Goal: Transaction & Acquisition: Book appointment/travel/reservation

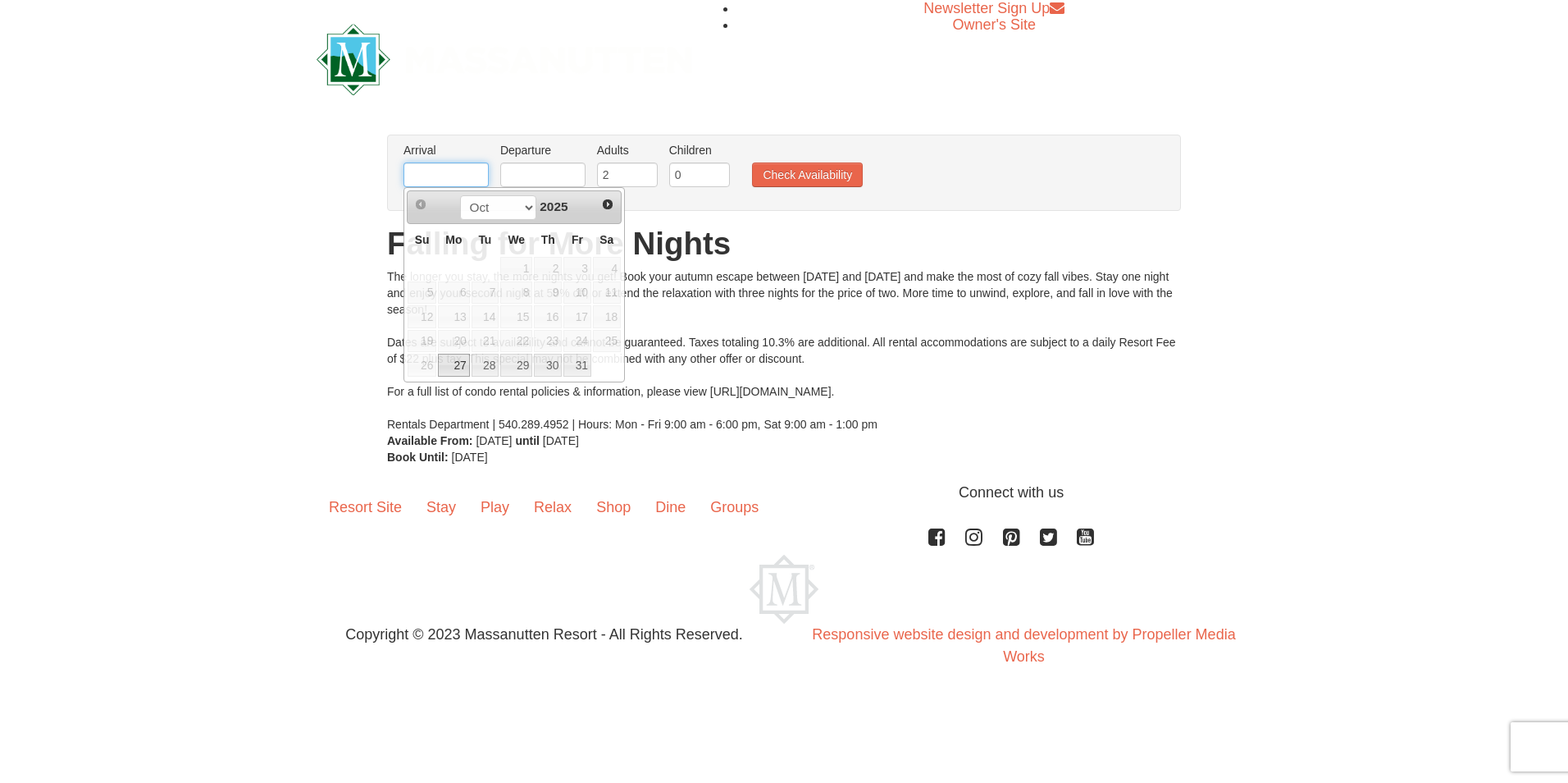
click at [469, 174] on input "text" at bounding box center [446, 174] width 85 height 25
click at [938, 236] on h1 "Falling for More Nights" at bounding box center [784, 243] width 793 height 33
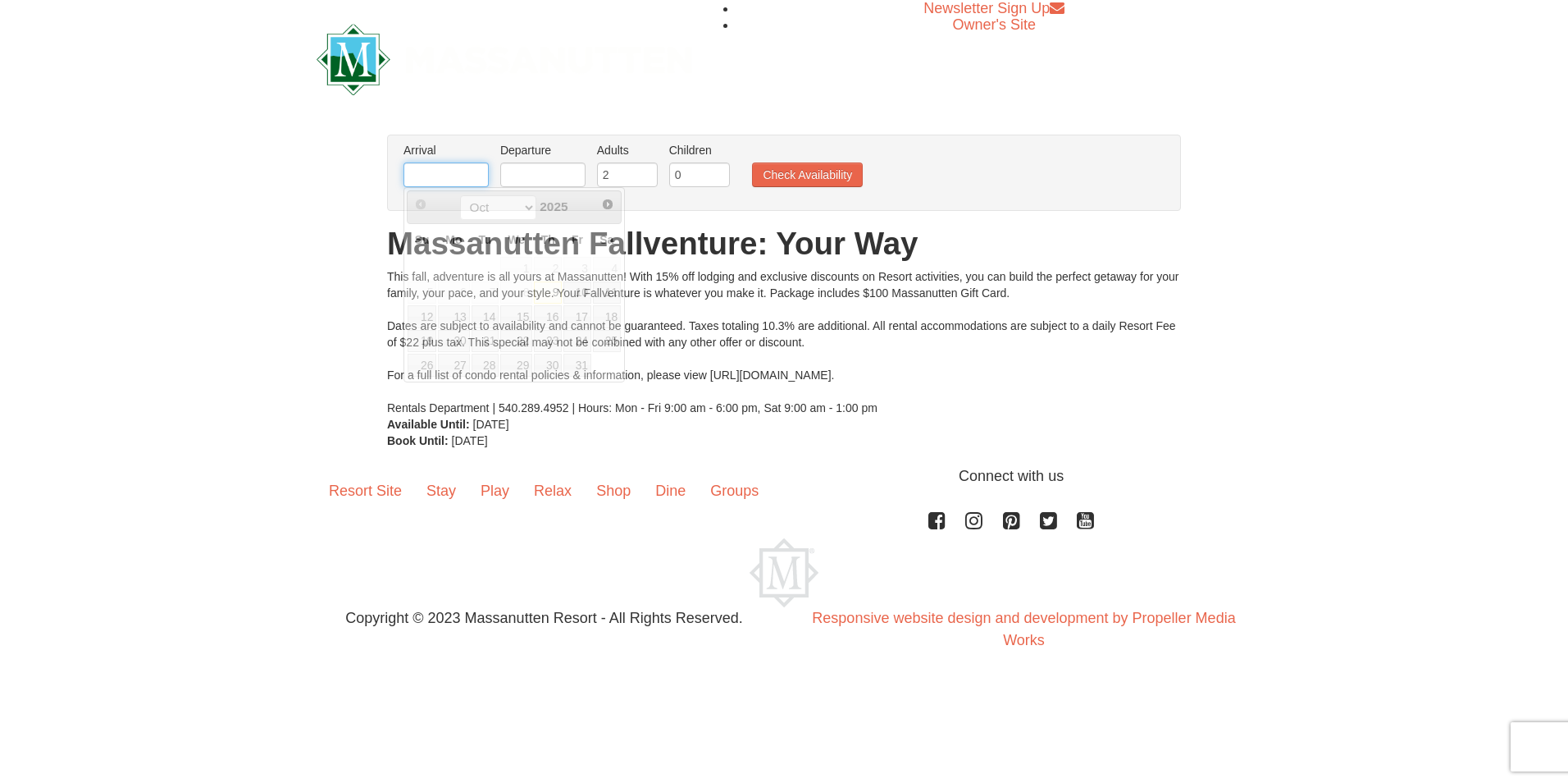
click at [439, 172] on input "text" at bounding box center [446, 174] width 85 height 25
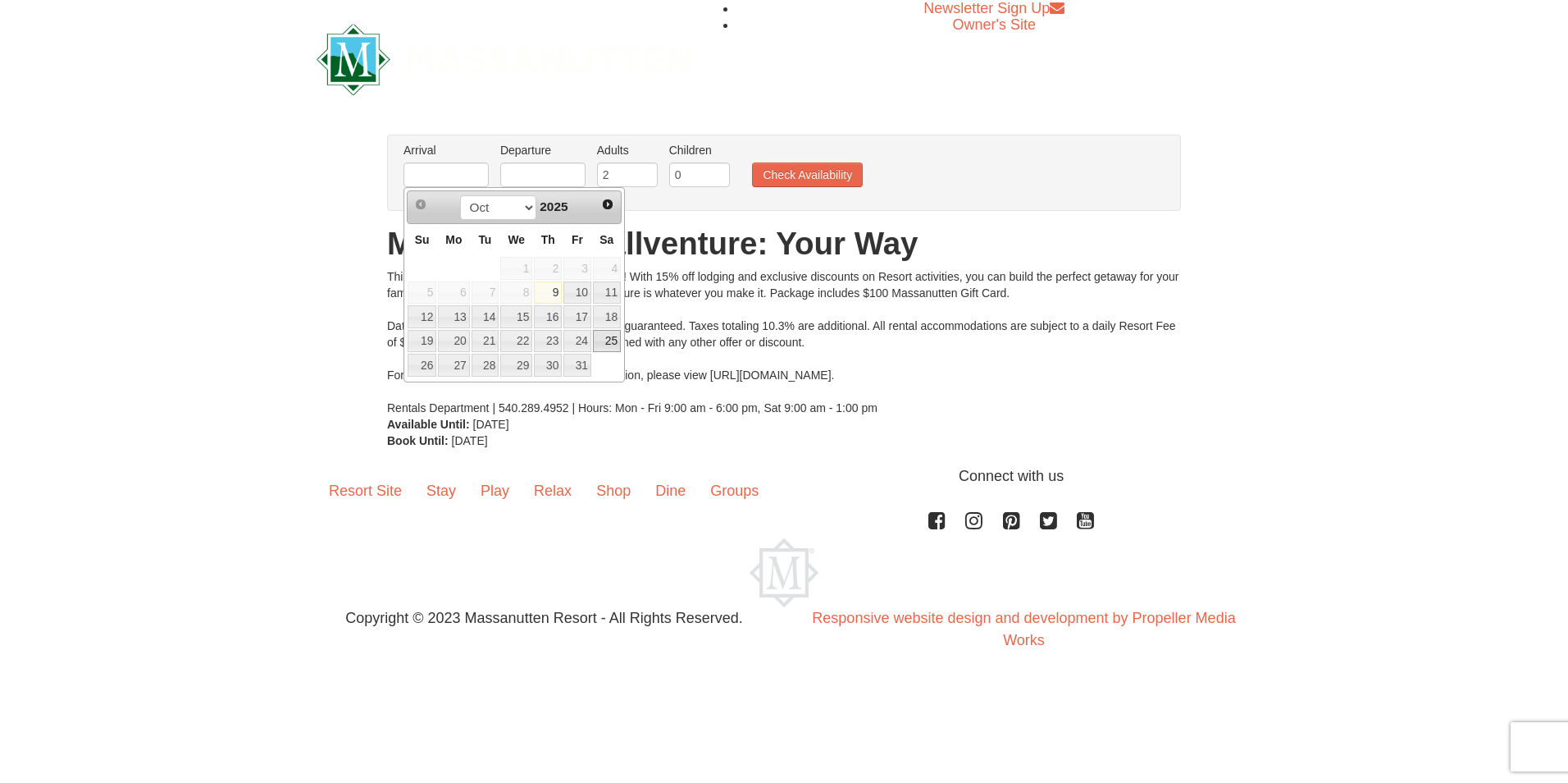
click at [605, 337] on link "25" at bounding box center [607, 341] width 28 height 23
type input "10/25/2025"
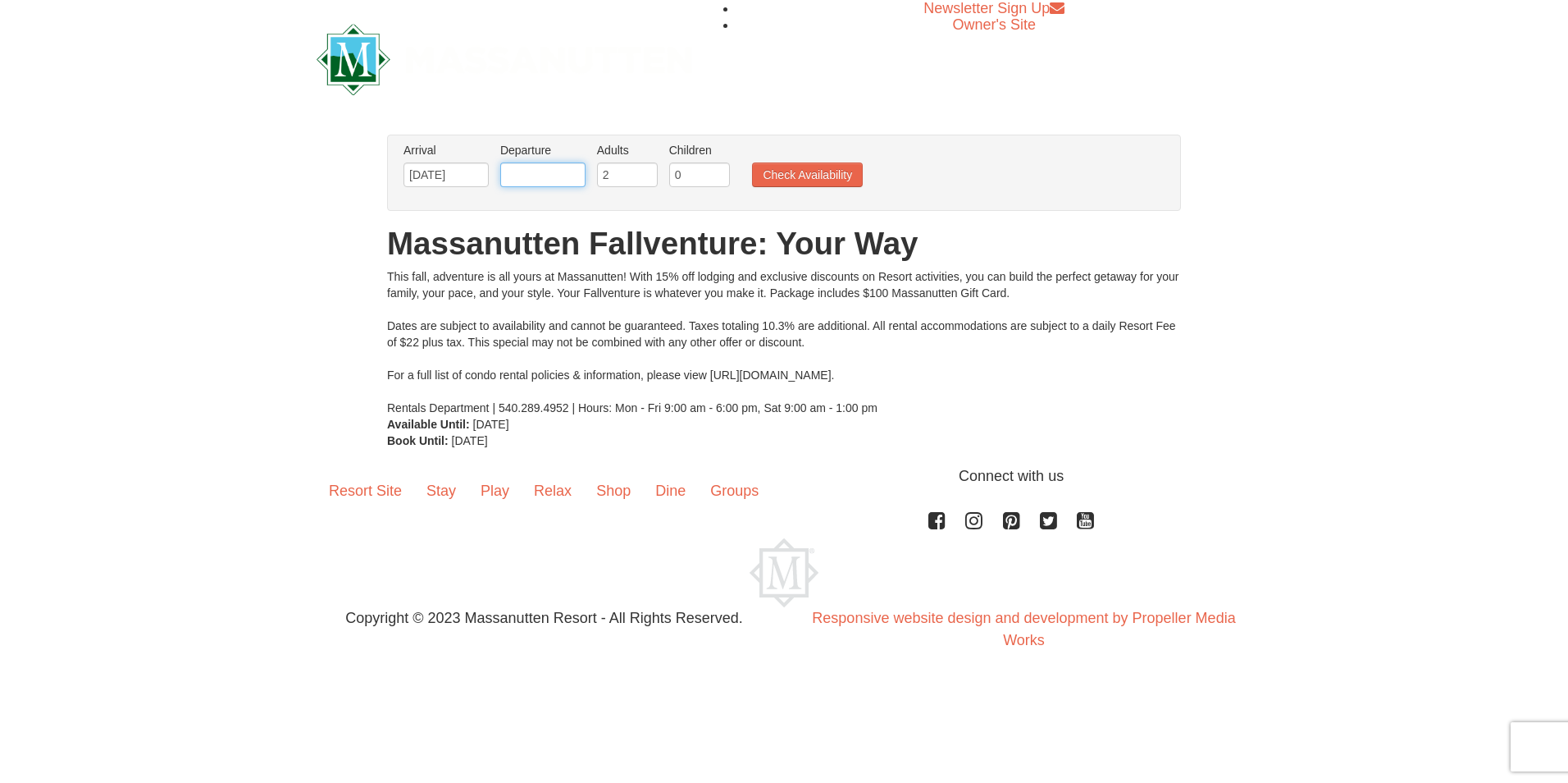
click at [544, 170] on input "text" at bounding box center [543, 174] width 85 height 25
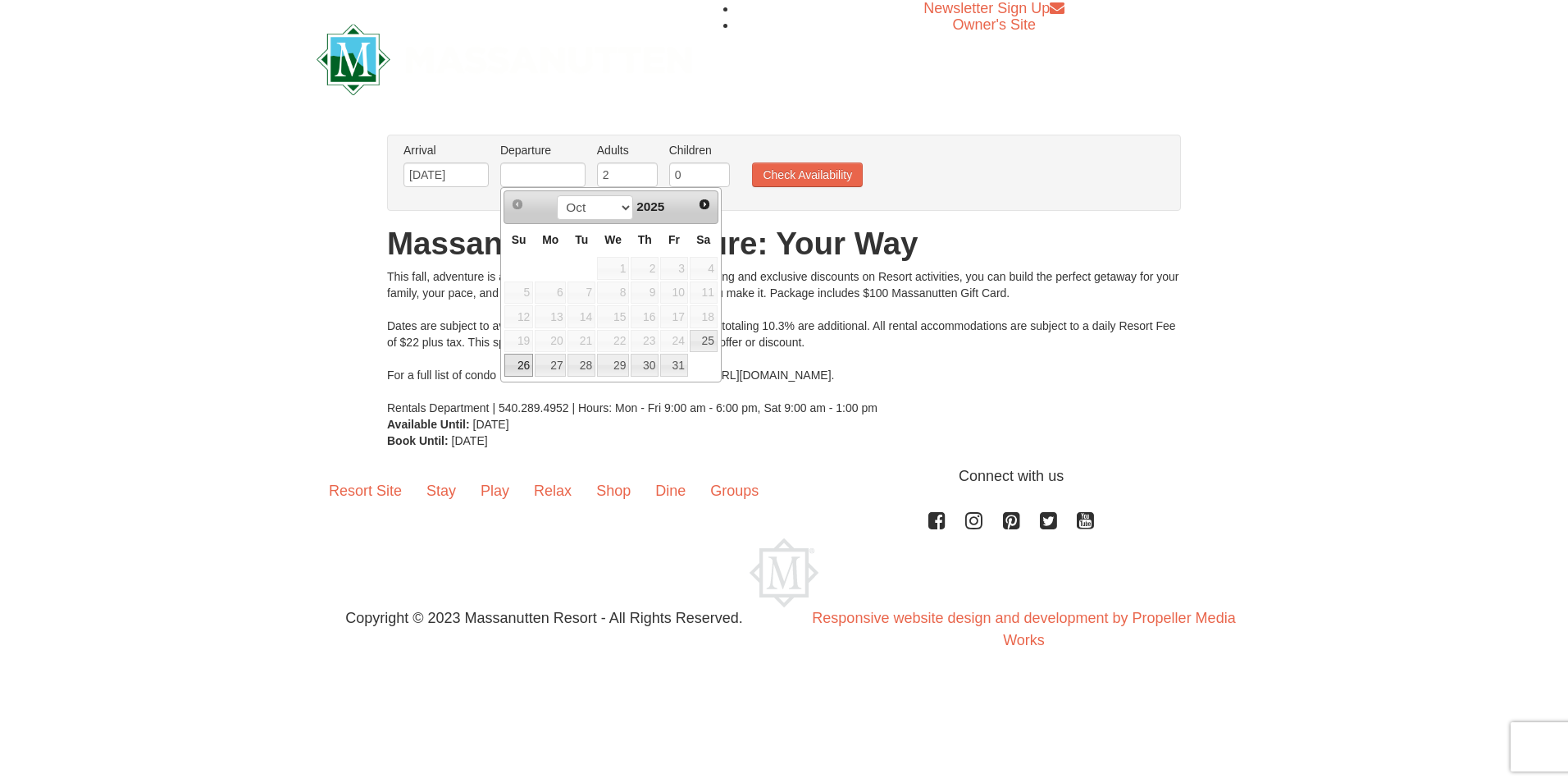
click at [524, 373] on link "26" at bounding box center [519, 365] width 29 height 23
type input "10/26/2025"
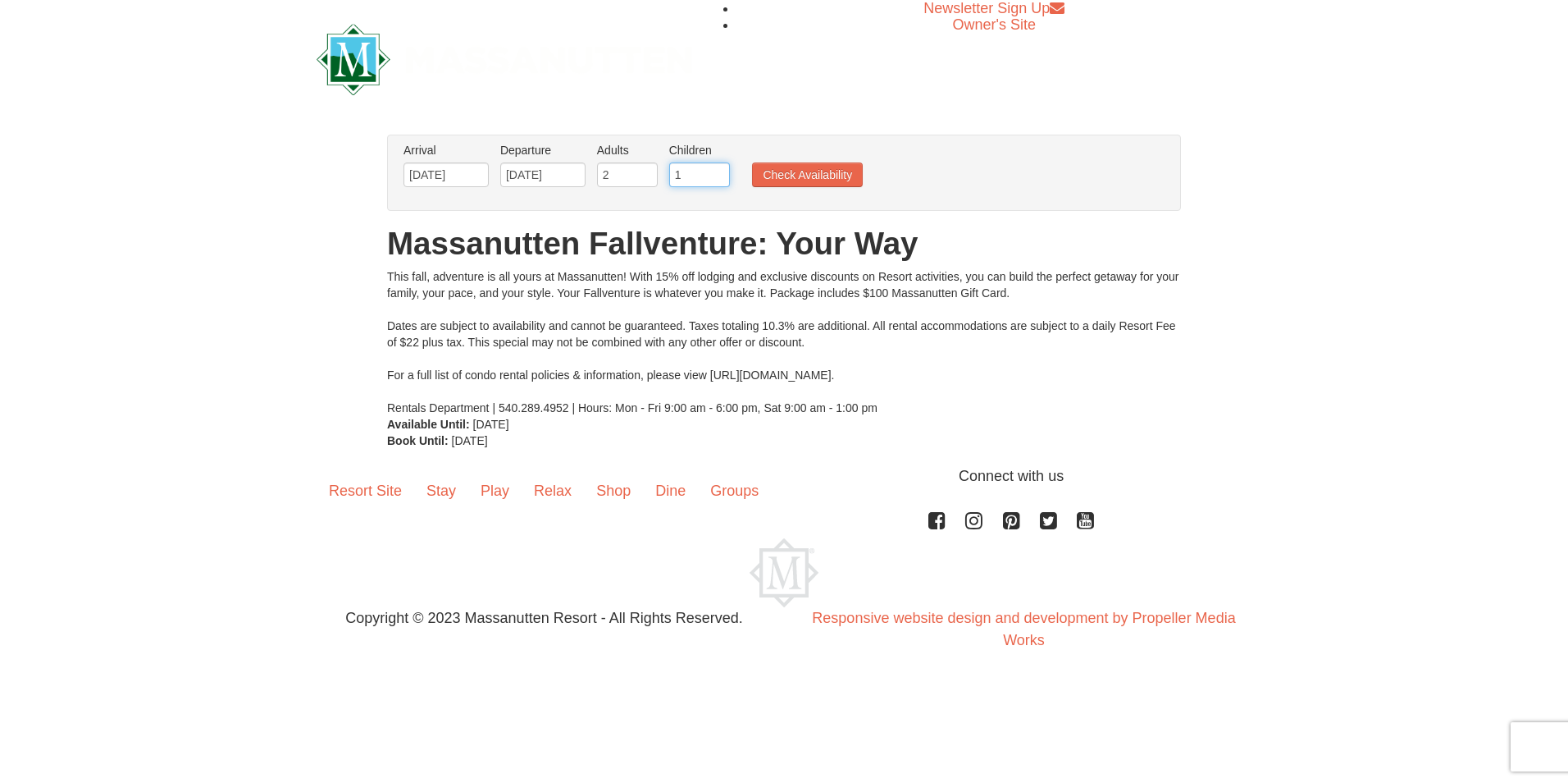
type input "1"
click at [714, 172] on input "1" at bounding box center [700, 174] width 61 height 25
click at [802, 174] on button "Check Availability" at bounding box center [806, 174] width 111 height 25
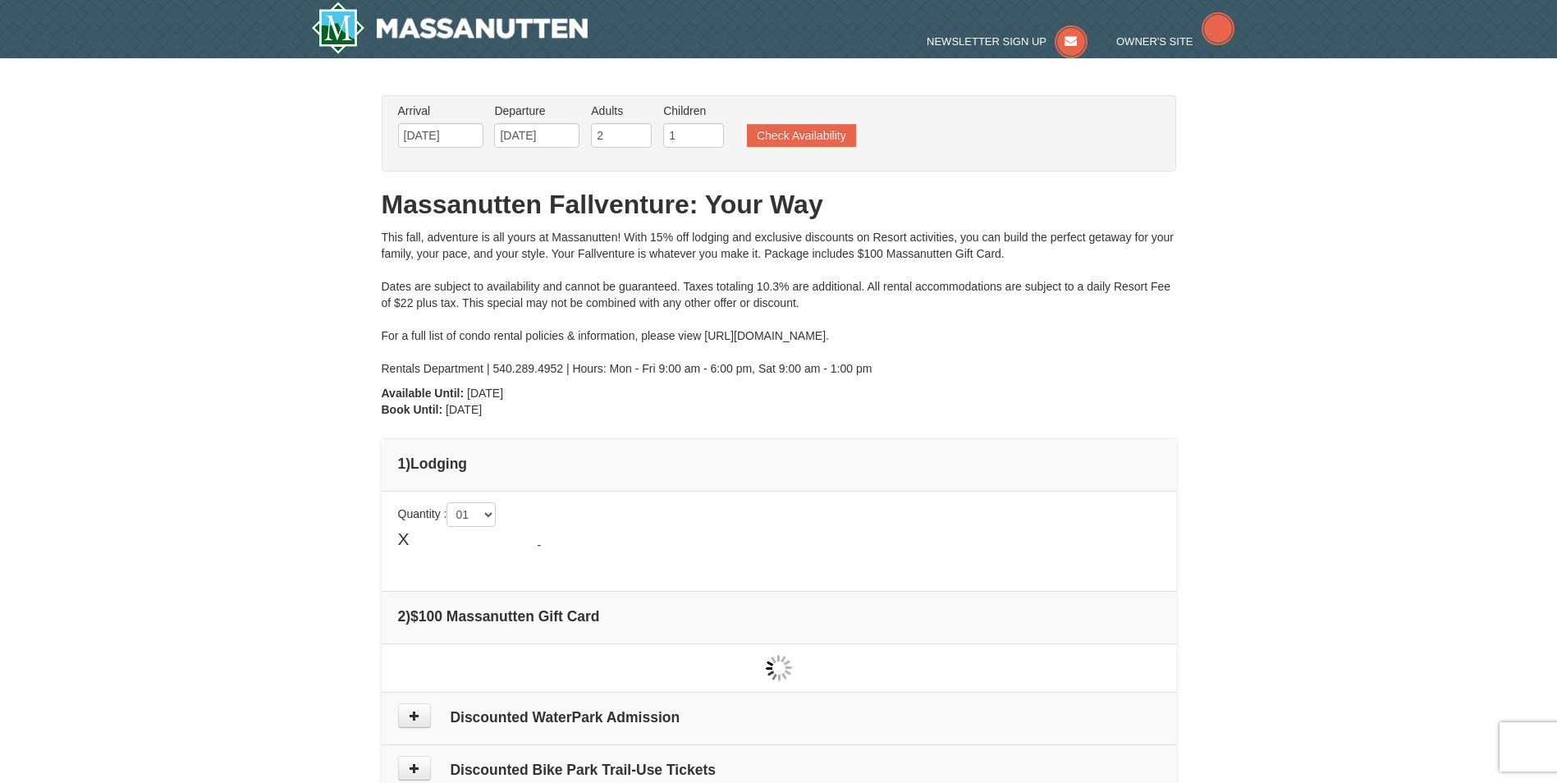
type input "10/25/2025"
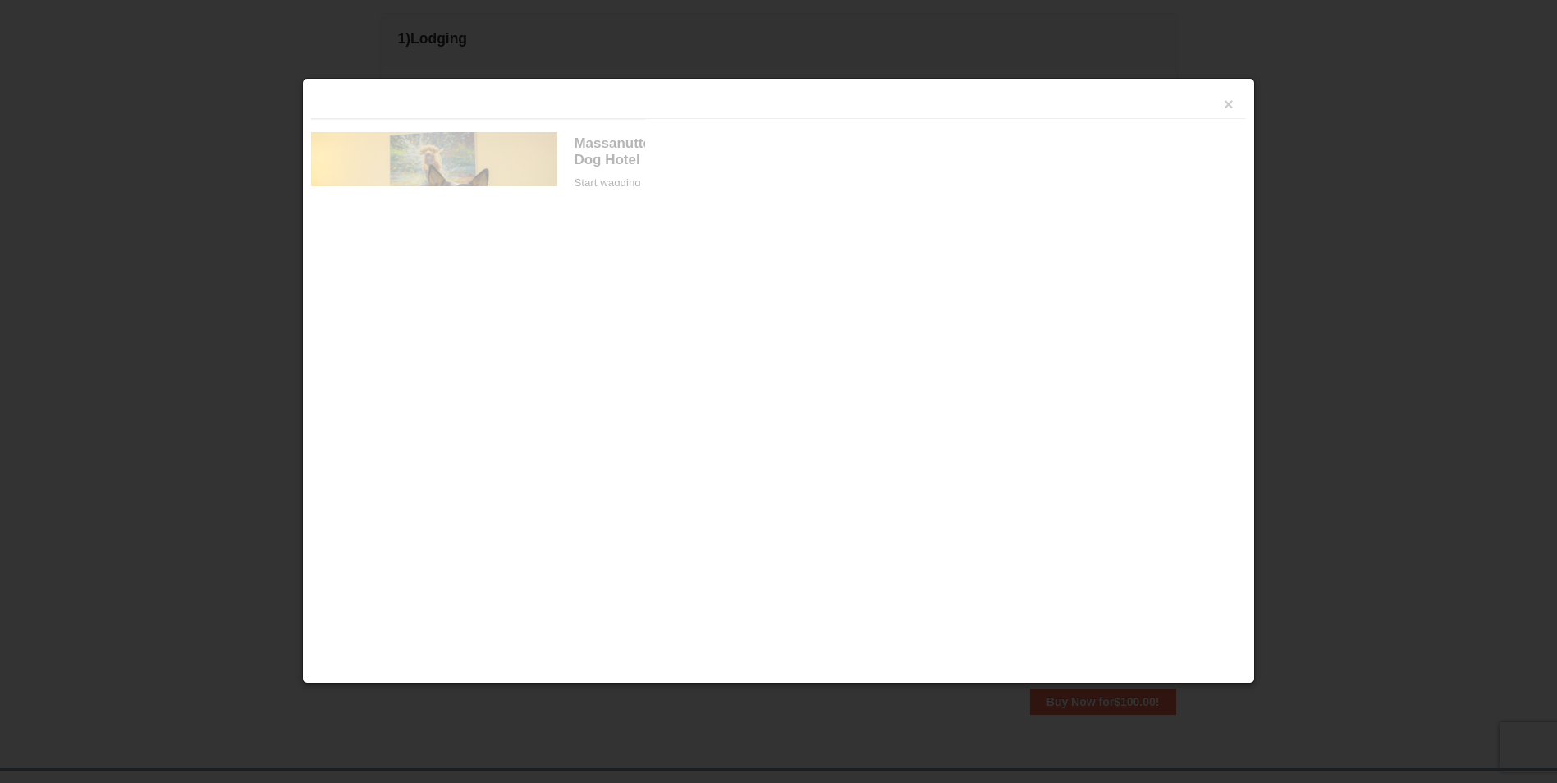
scroll to position [502, 0]
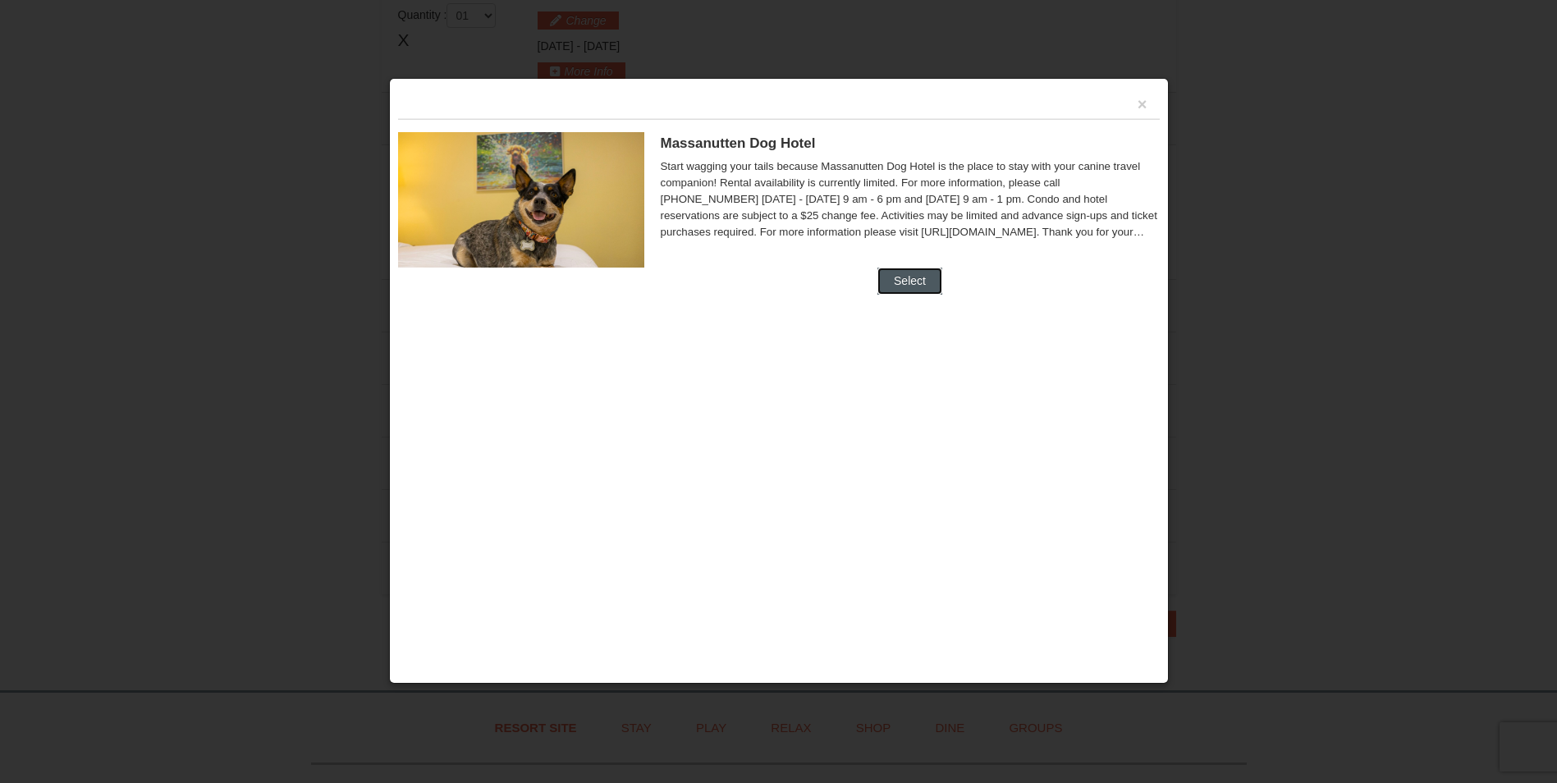
click at [911, 283] on button "Select" at bounding box center [909, 281] width 65 height 26
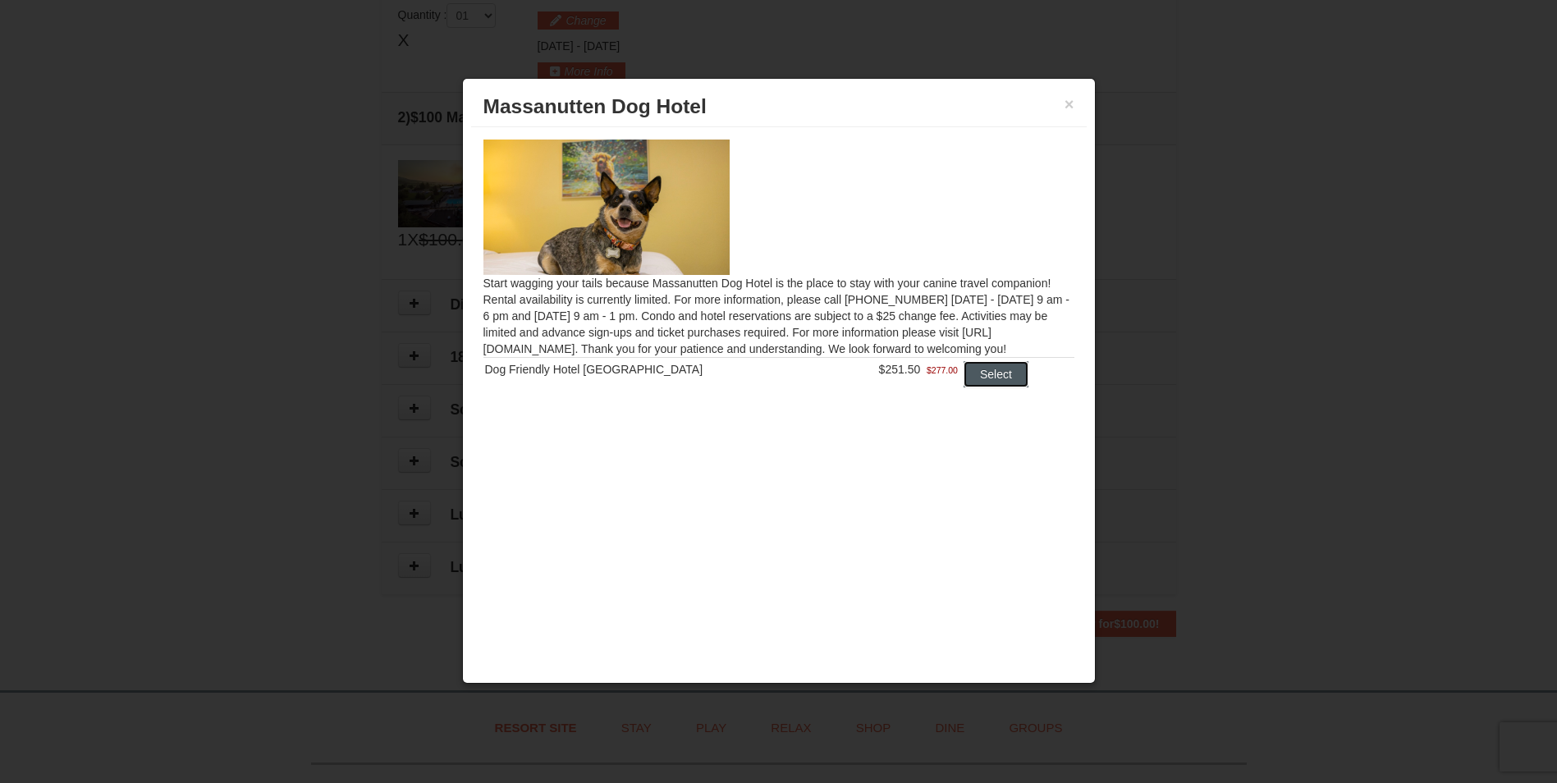
click at [990, 371] on button "Select" at bounding box center [995, 374] width 65 height 26
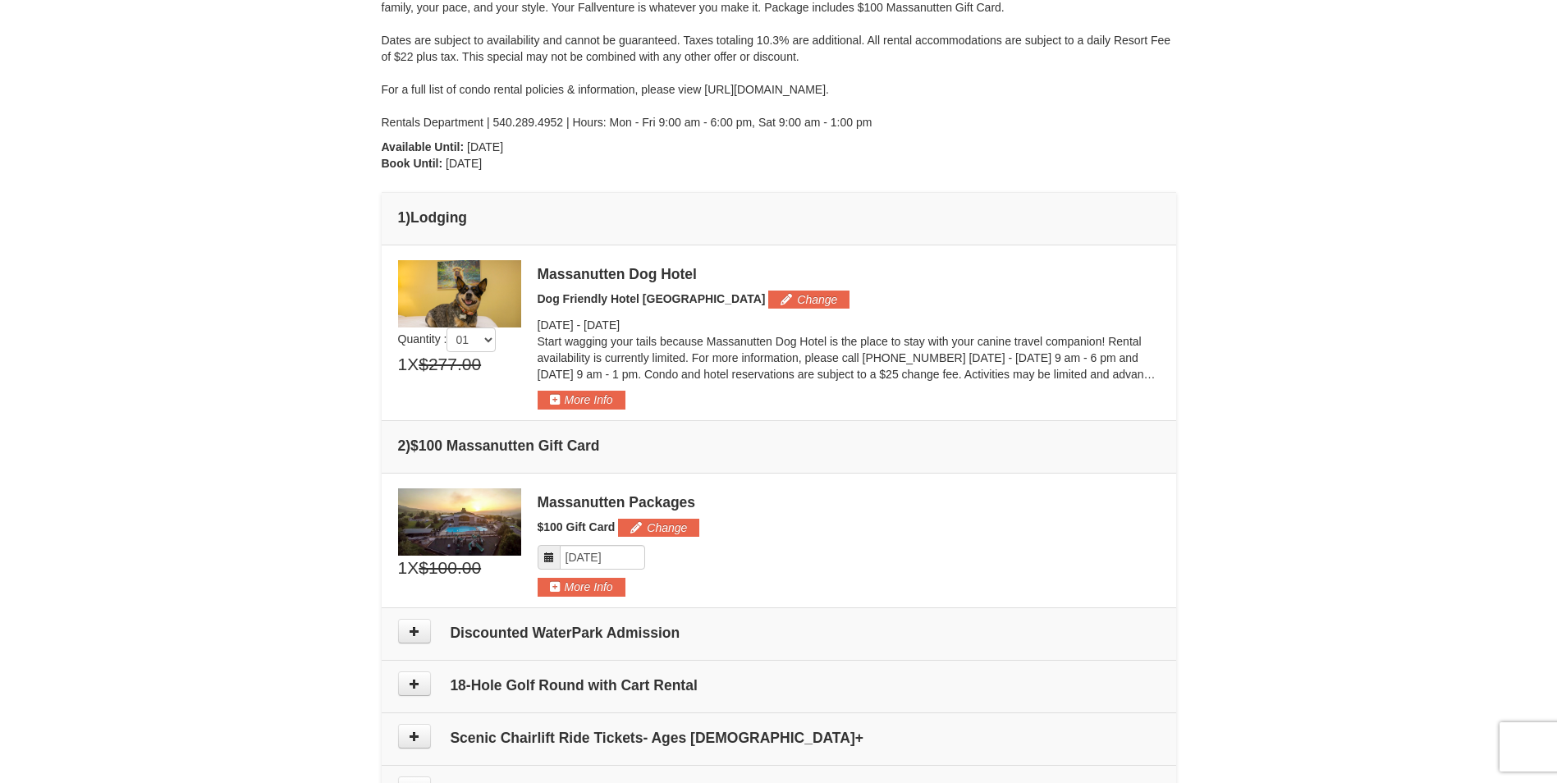
scroll to position [174, 0]
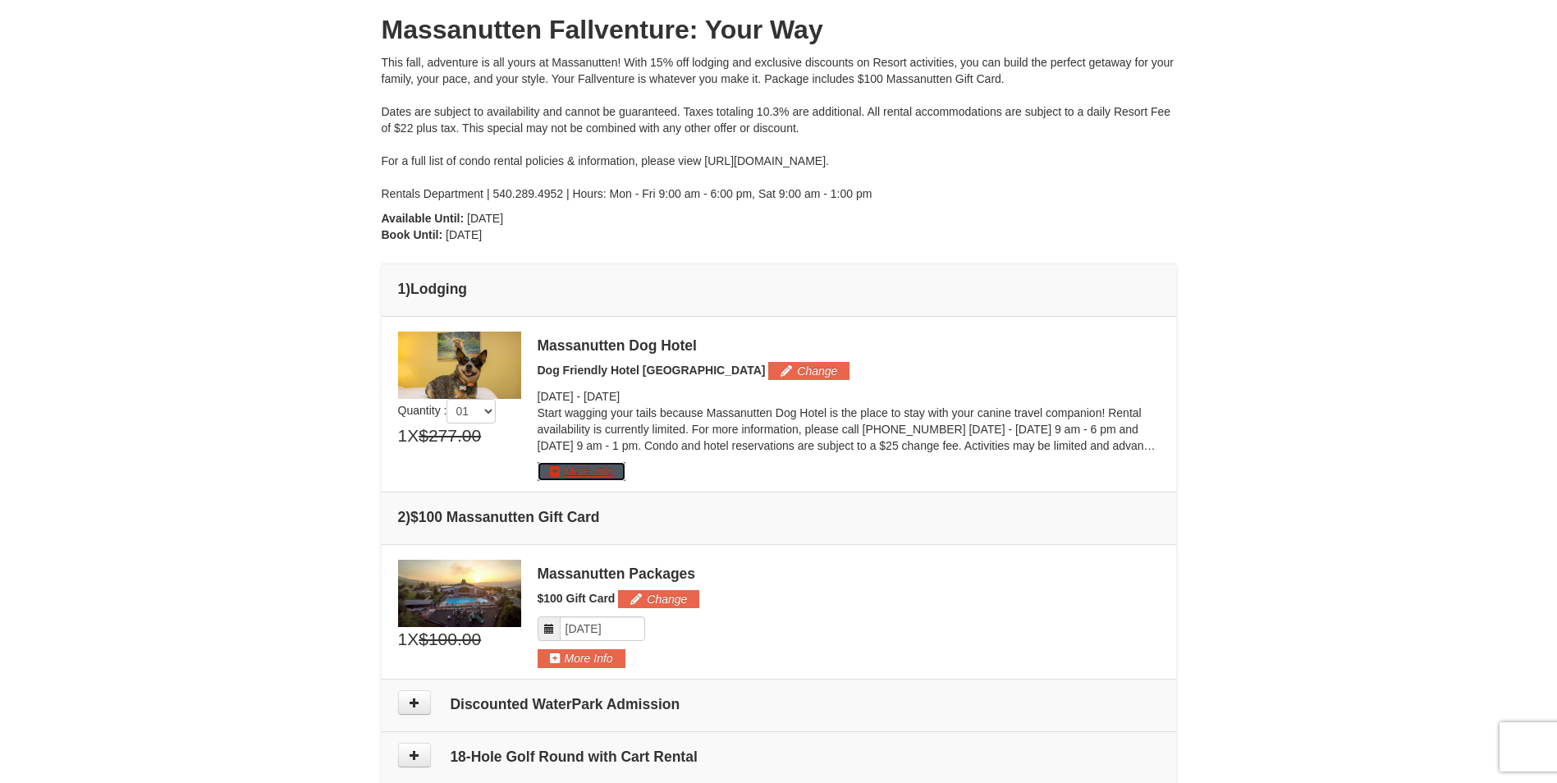
click at [551, 471] on button "More Info" at bounding box center [581, 471] width 88 height 18
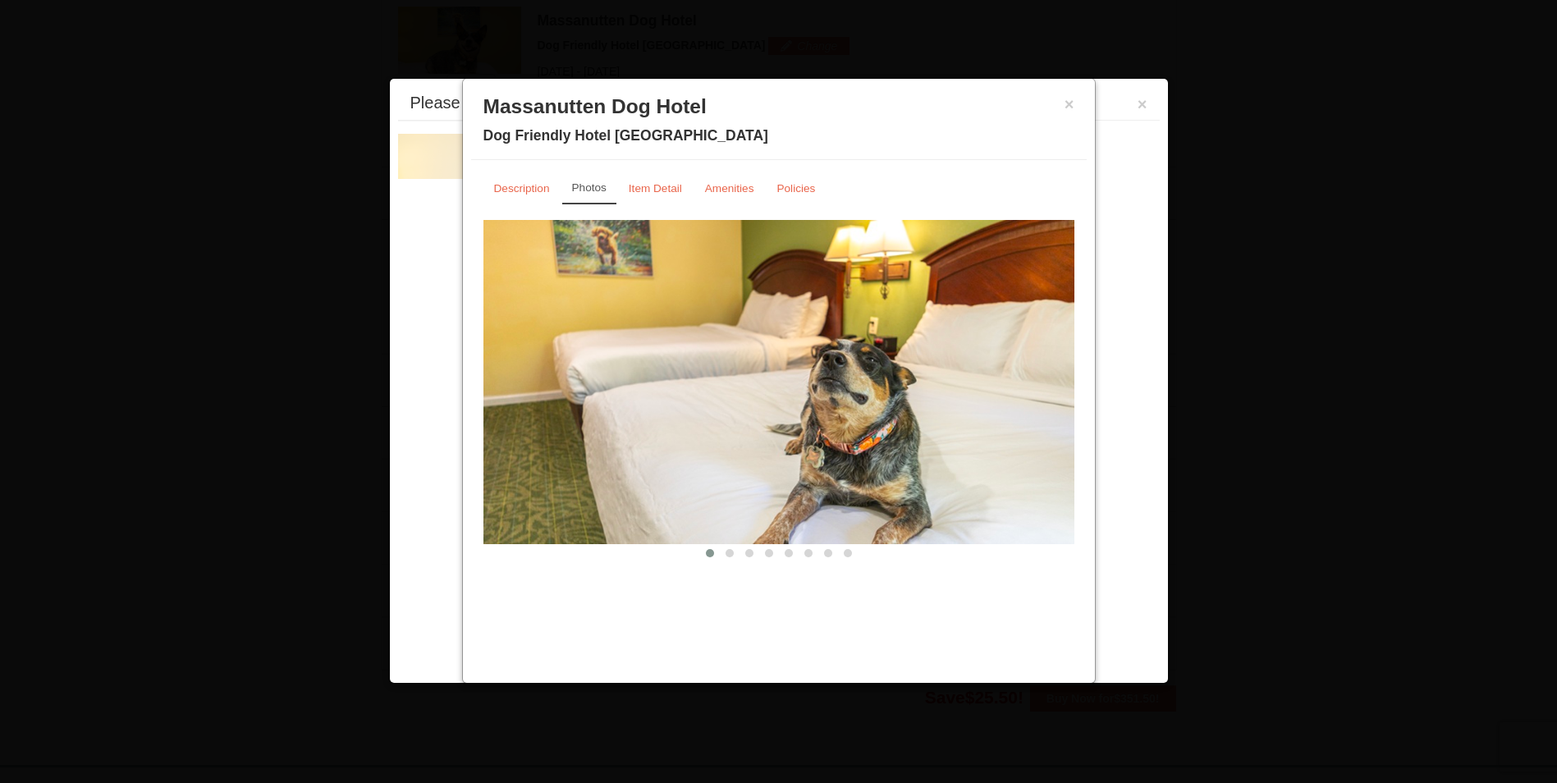
scroll to position [505, 0]
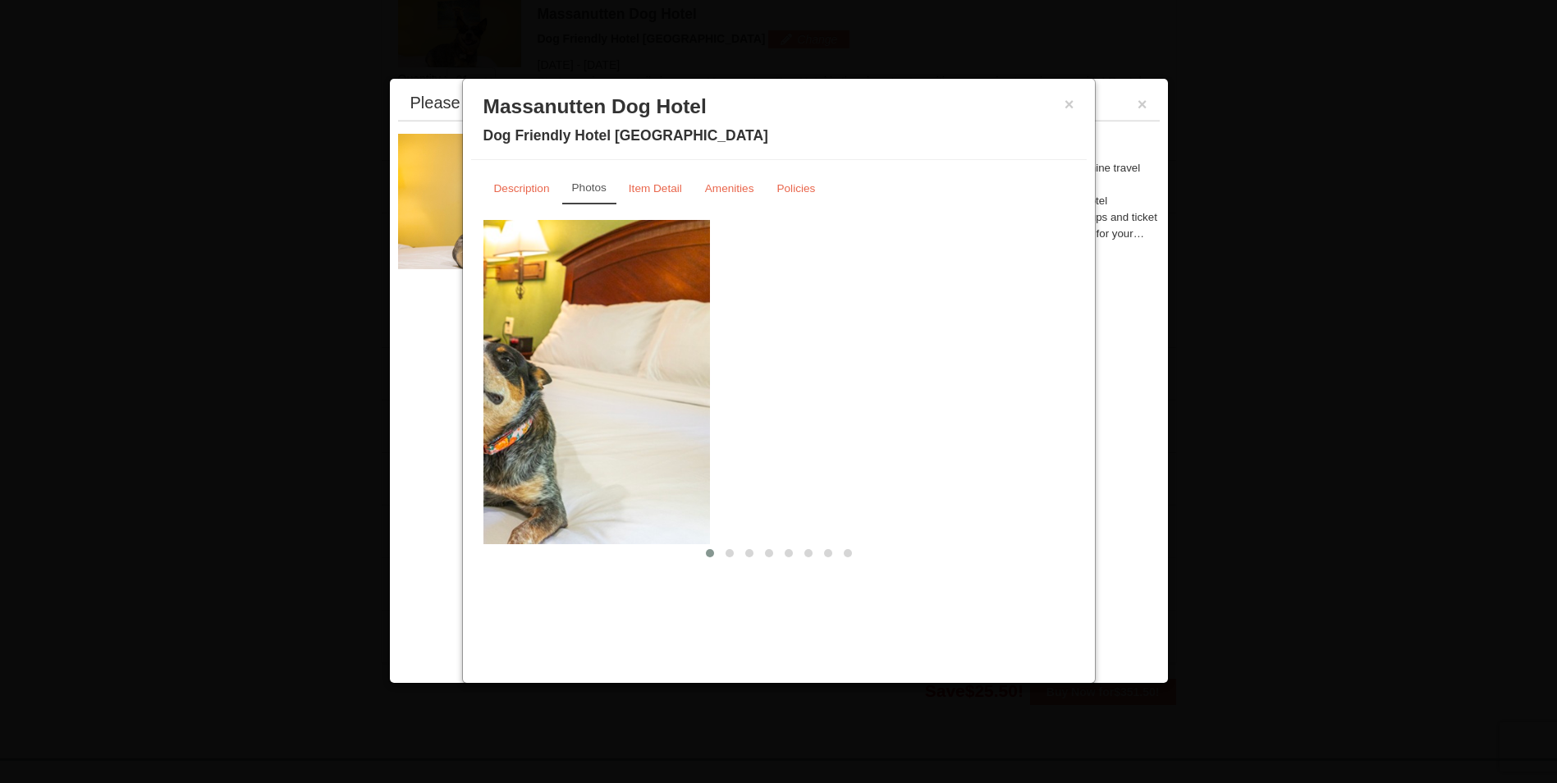
drag, startPoint x: 973, startPoint y: 412, endPoint x: 608, endPoint y: 421, distance: 365.3
click at [608, 421] on img at bounding box center [414, 381] width 591 height 323
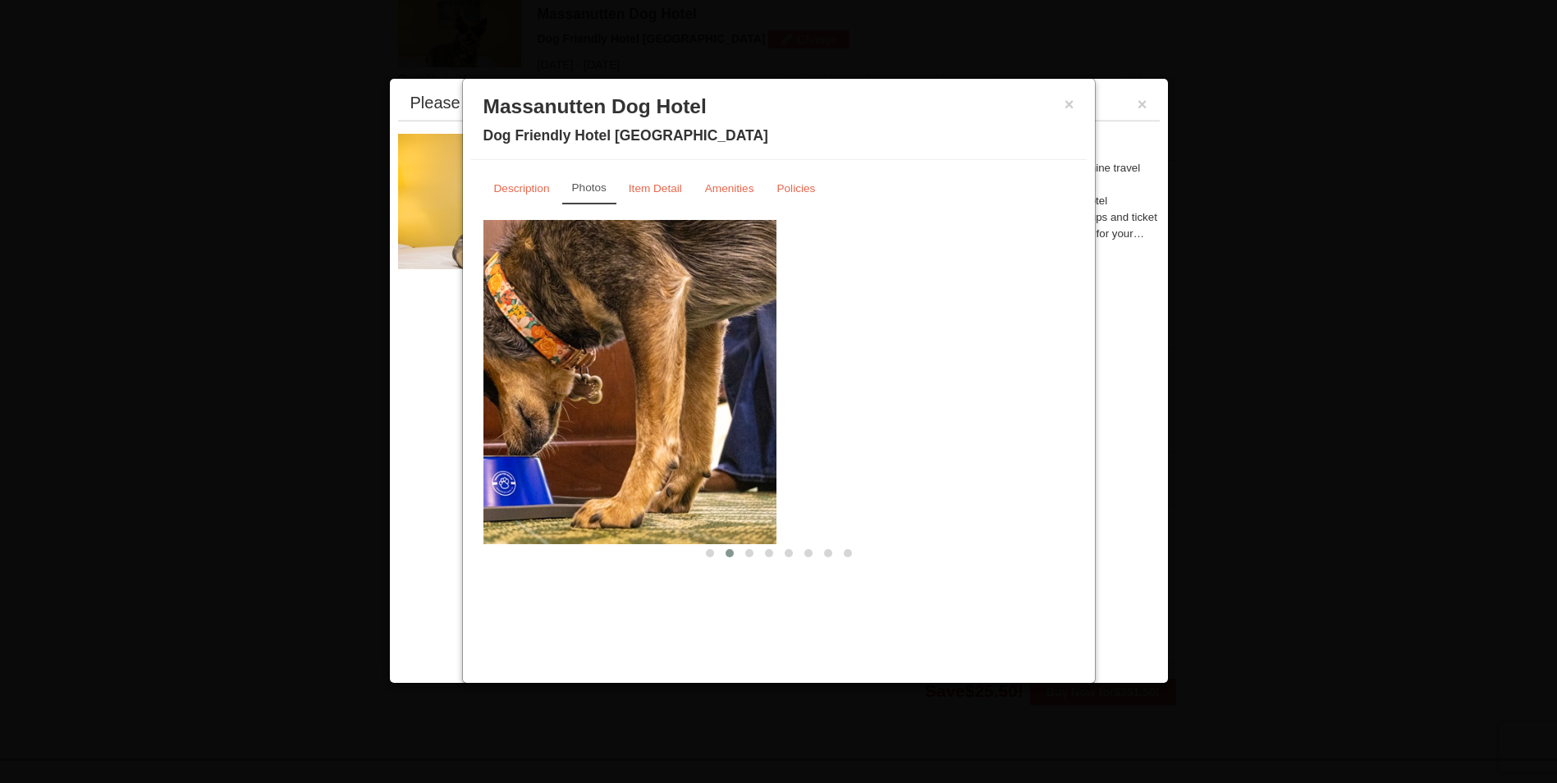
drag, startPoint x: 980, startPoint y: 424, endPoint x: 607, endPoint y: 442, distance: 373.0
click at [631, 442] on img at bounding box center [480, 381] width 591 height 323
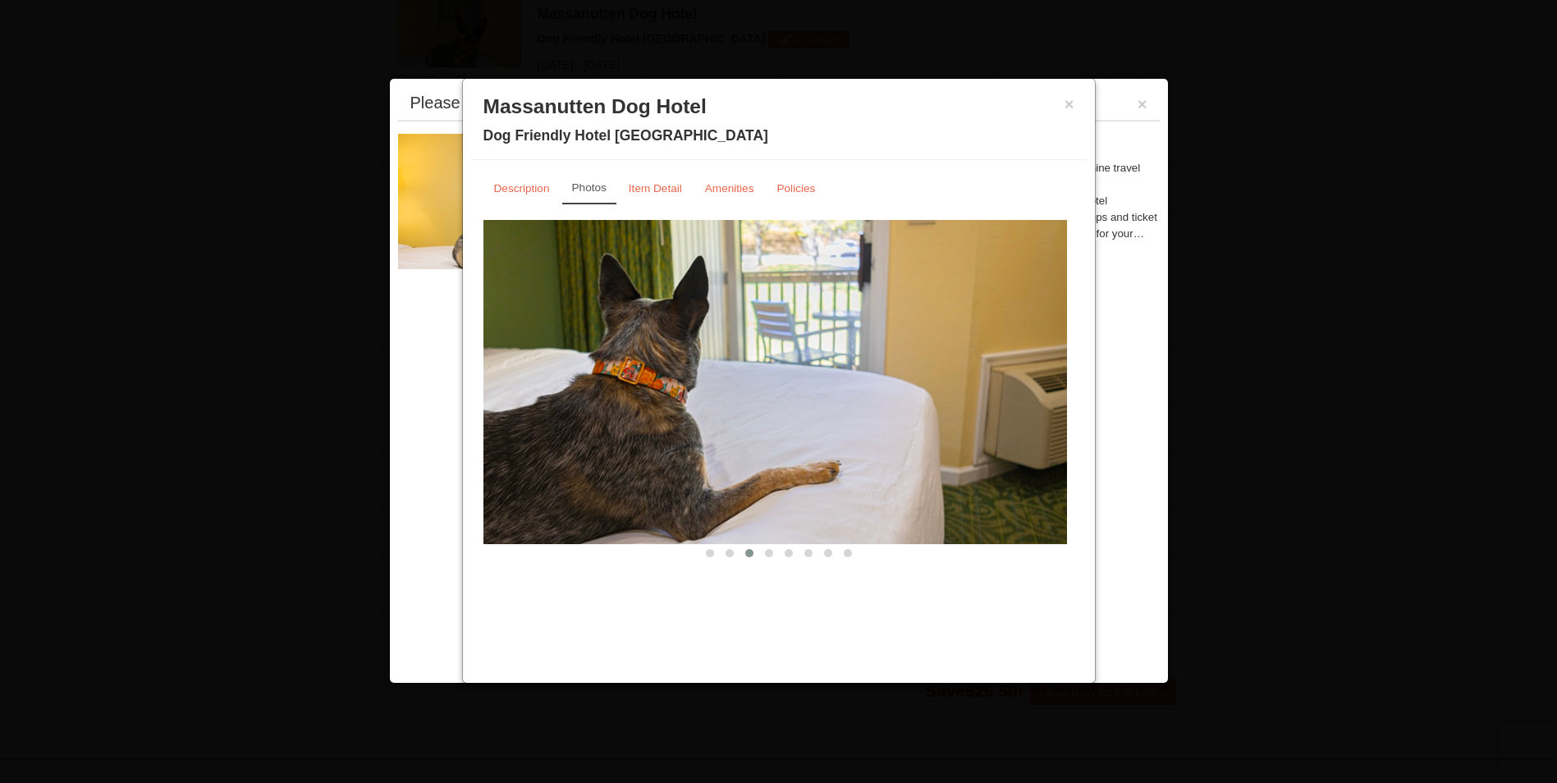
drag, startPoint x: 963, startPoint y: 443, endPoint x: 658, endPoint y: 450, distance: 305.3
click at [668, 450] on img at bounding box center [771, 381] width 591 height 323
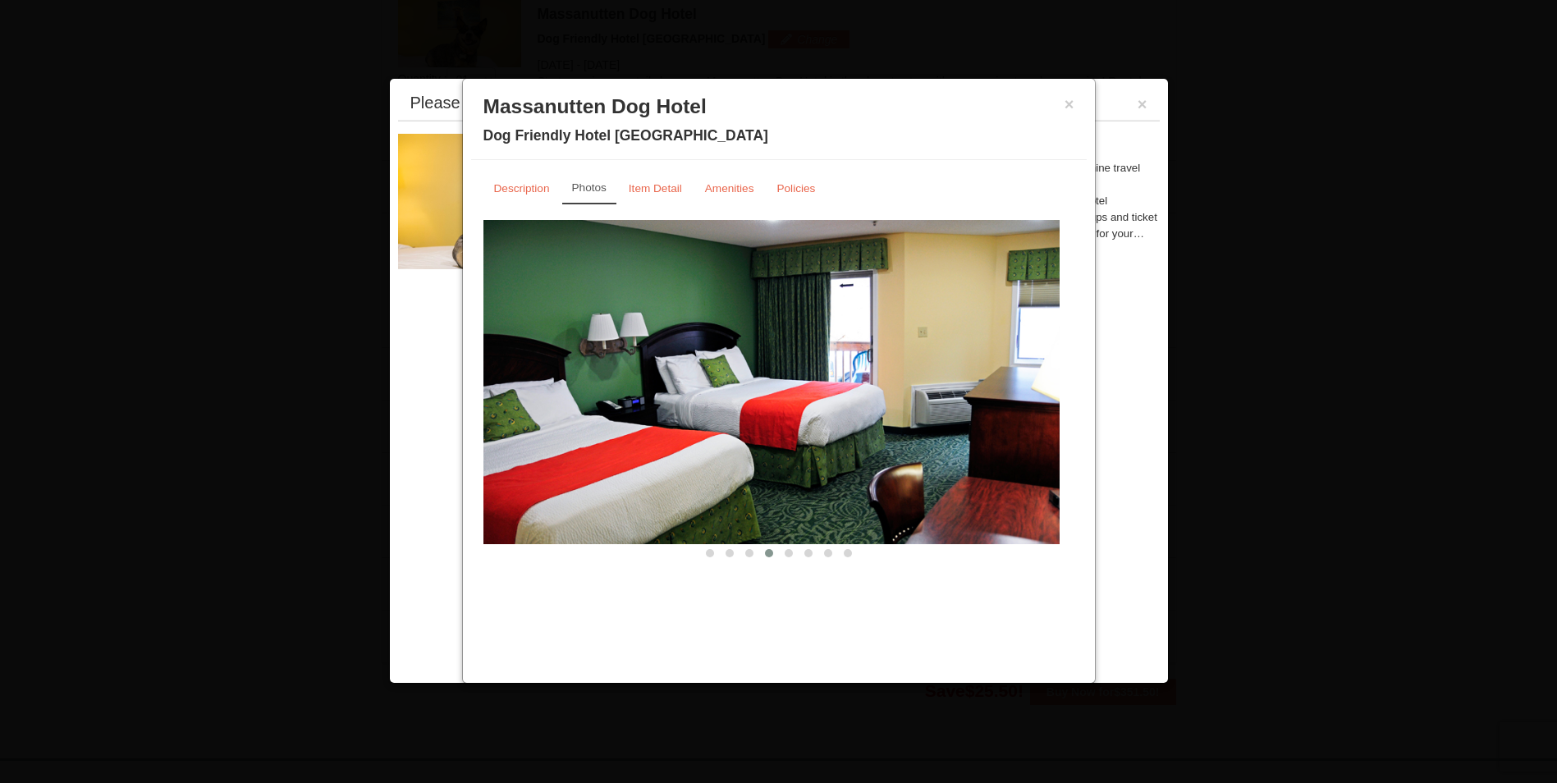
drag, startPoint x: 988, startPoint y: 451, endPoint x: 698, endPoint y: 462, distance: 289.9
click at [746, 461] on img at bounding box center [764, 381] width 591 height 323
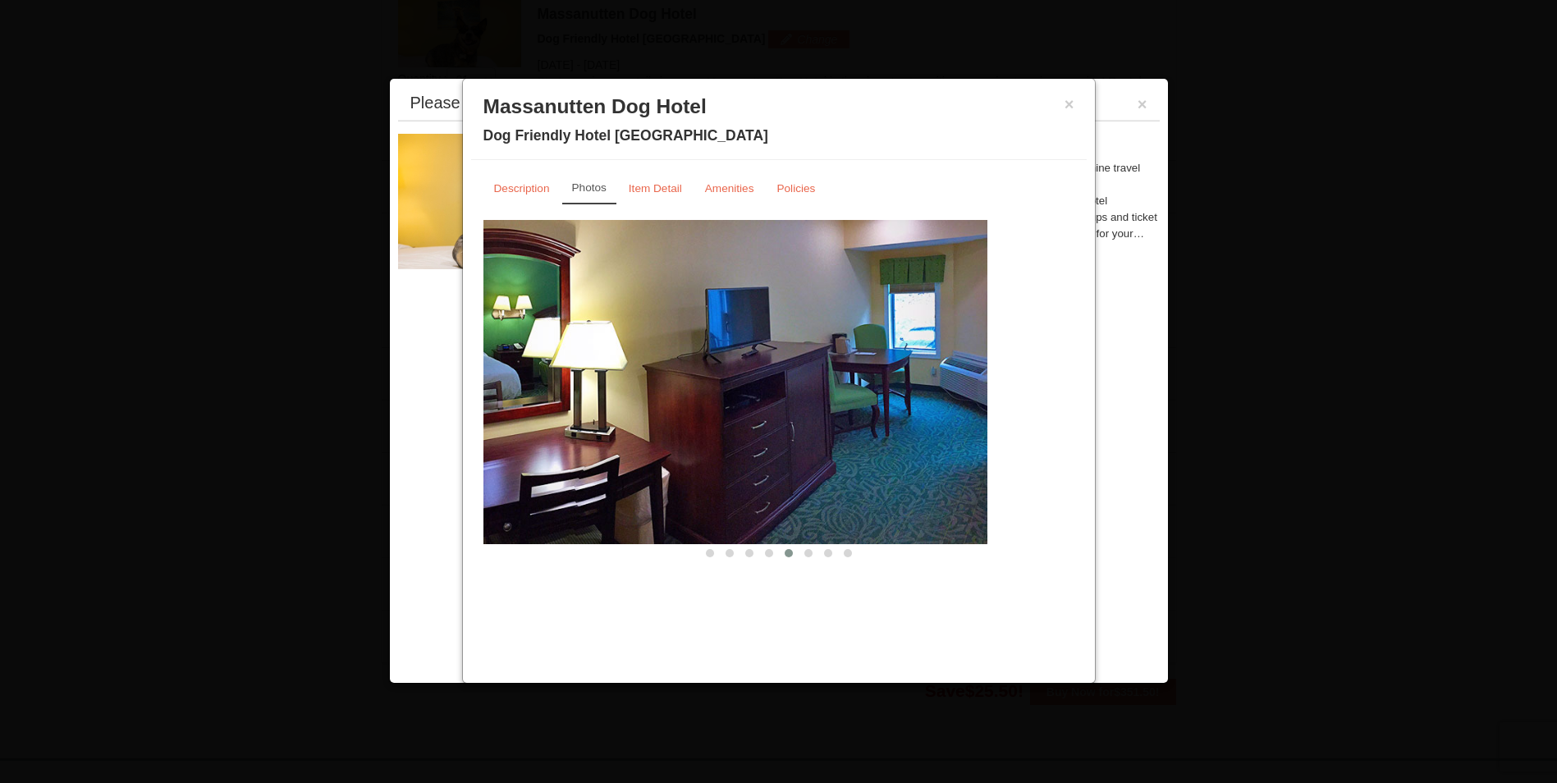
drag, startPoint x: 937, startPoint y: 469, endPoint x: 735, endPoint y: 468, distance: 201.9
click at [677, 469] on img at bounding box center [691, 381] width 591 height 323
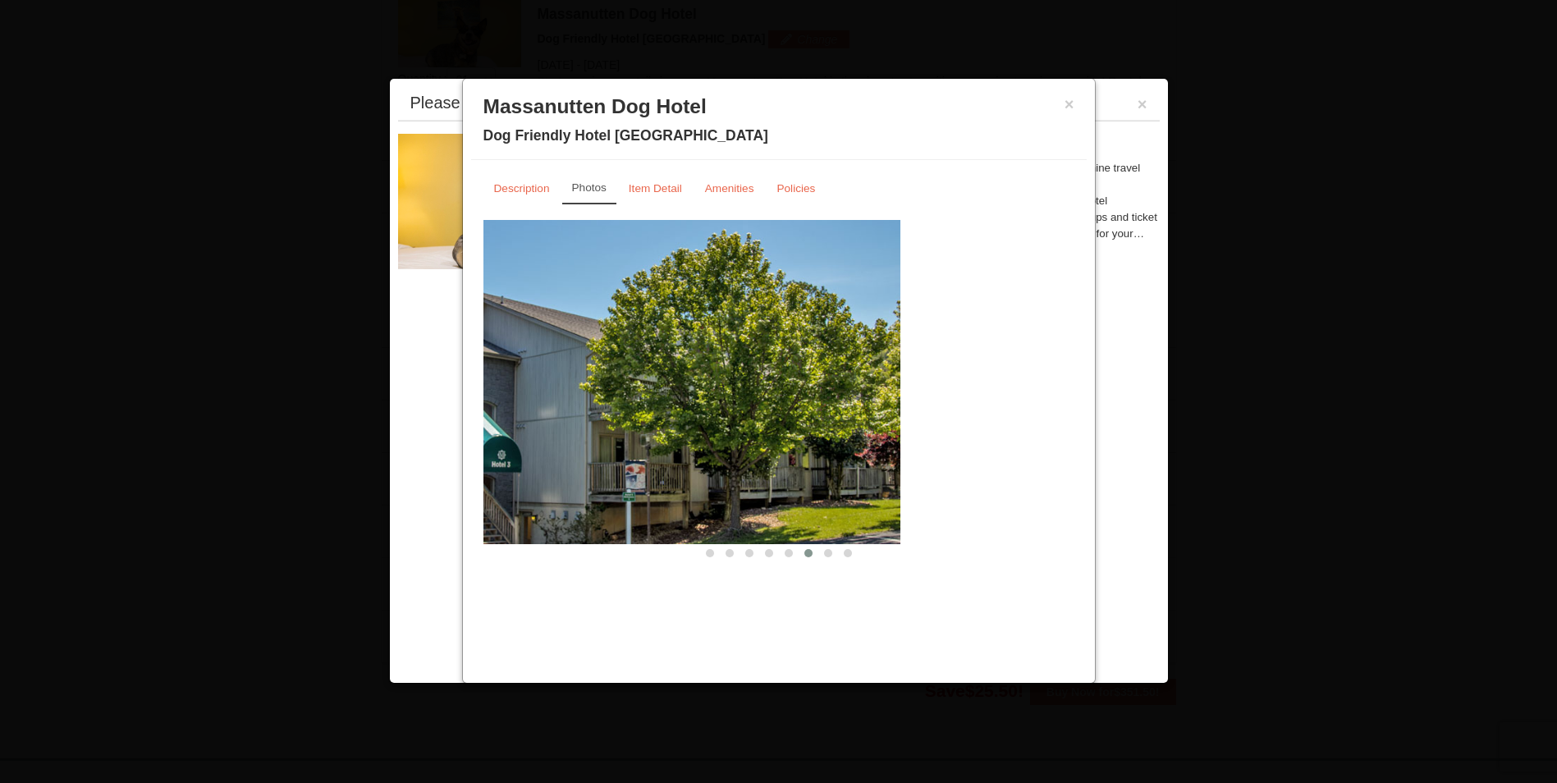
drag, startPoint x: 876, startPoint y: 458, endPoint x: 584, endPoint y: 457, distance: 291.3
click at [551, 458] on img at bounding box center [604, 381] width 591 height 323
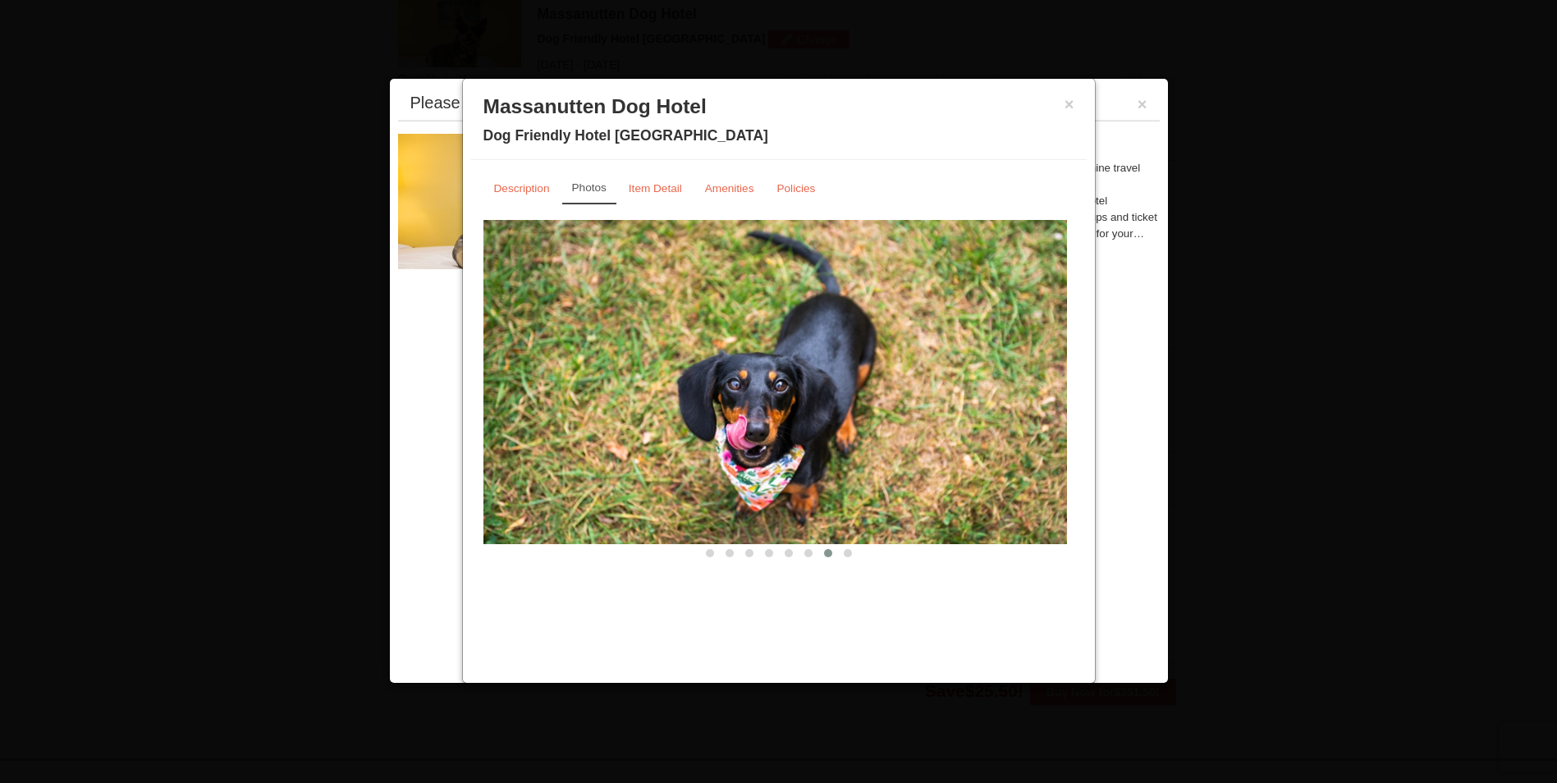
drag, startPoint x: 913, startPoint y: 443, endPoint x: 508, endPoint y: 457, distance: 405.6
click at [514, 457] on img at bounding box center [771, 381] width 591 height 323
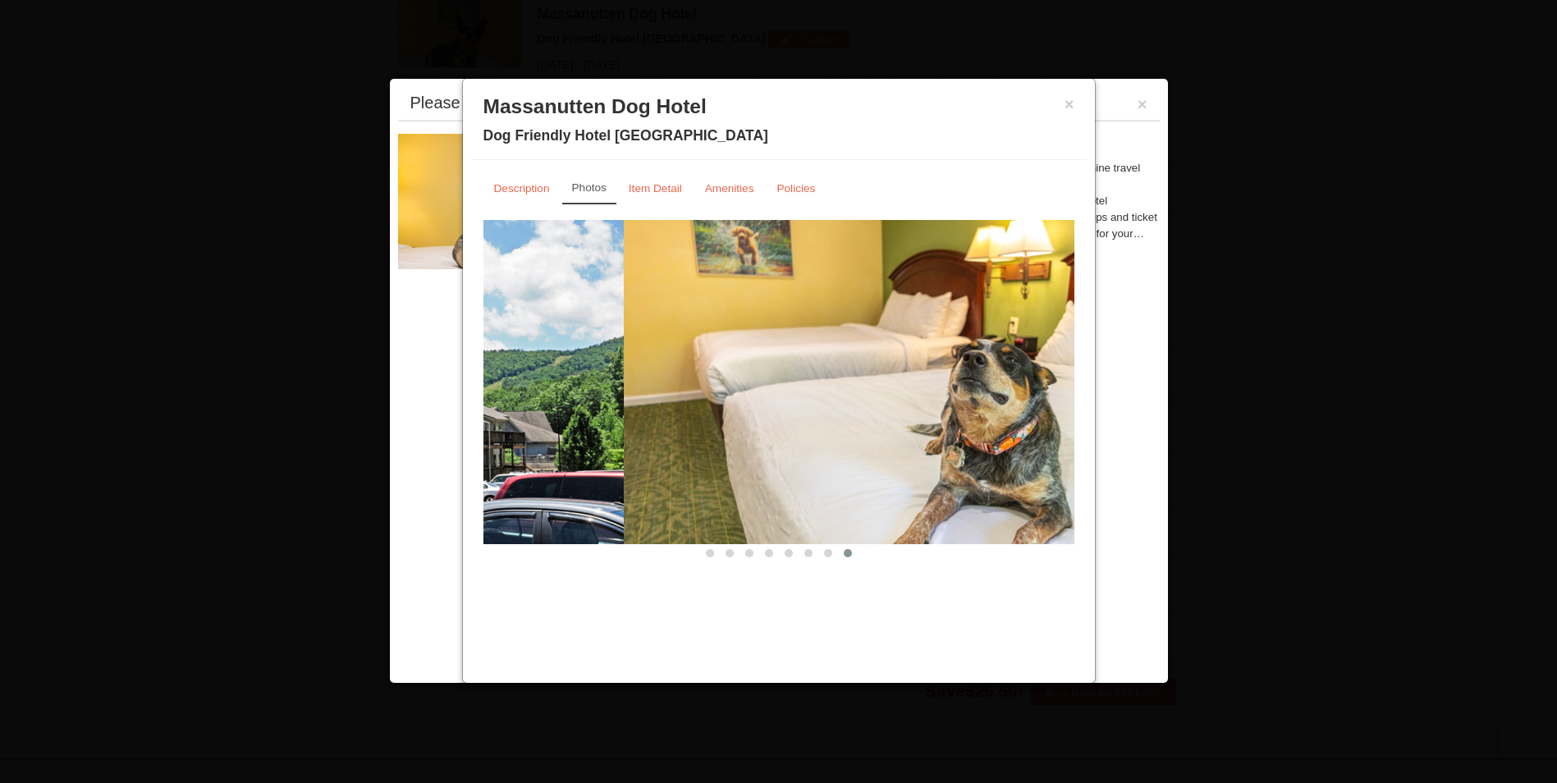
drag, startPoint x: 942, startPoint y: 439, endPoint x: 268, endPoint y: 456, distance: 673.9
click at [216, 460] on body "Browser Not Supported We notice you are using a browser which will not provide …" at bounding box center [778, 324] width 1557 height 1658
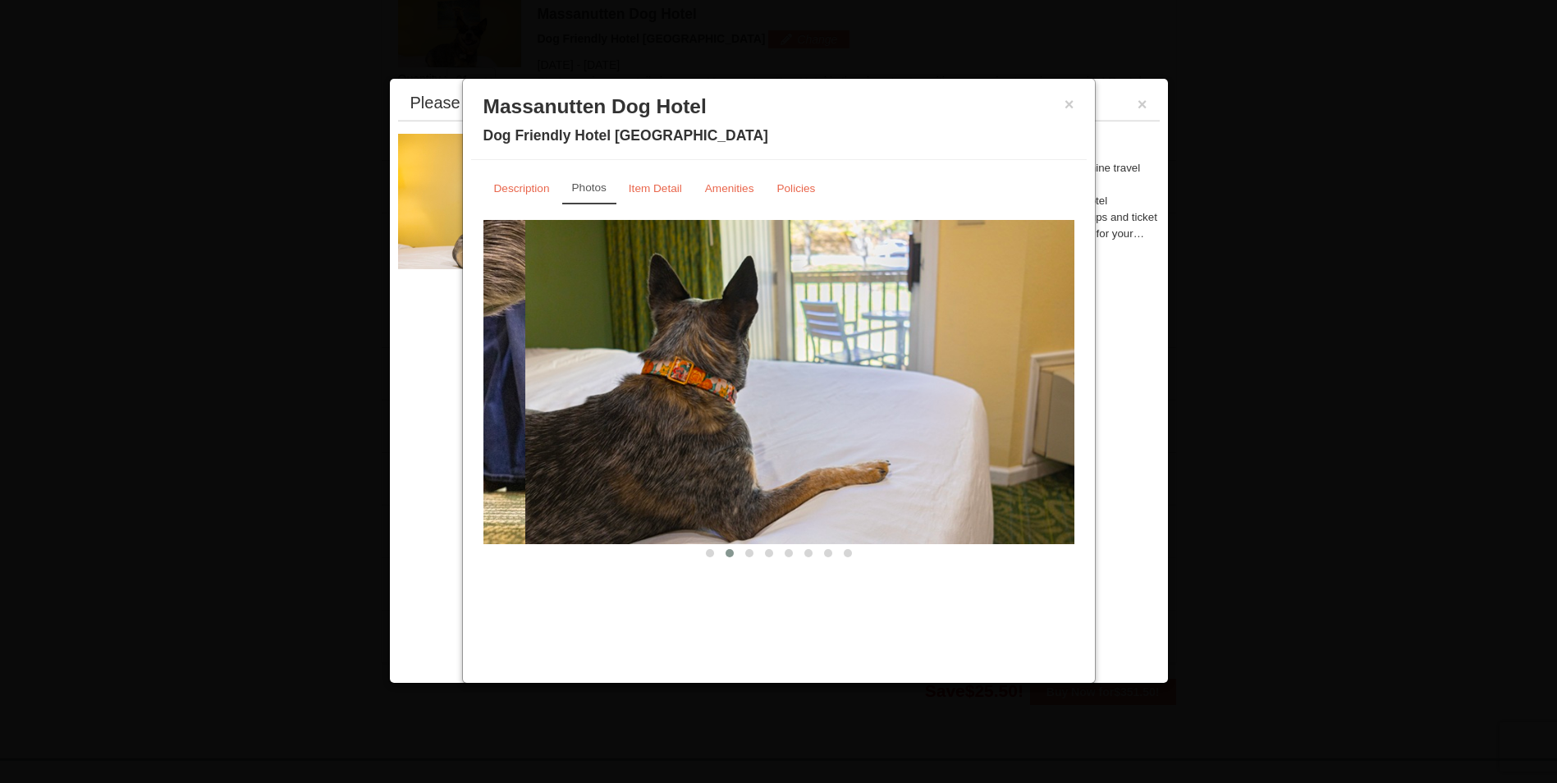
drag, startPoint x: 866, startPoint y: 423, endPoint x: 317, endPoint y: 453, distance: 549.8
click at [317, 453] on body "Browser Not Supported We notice you are using a browser which will not provide …" at bounding box center [778, 324] width 1557 height 1658
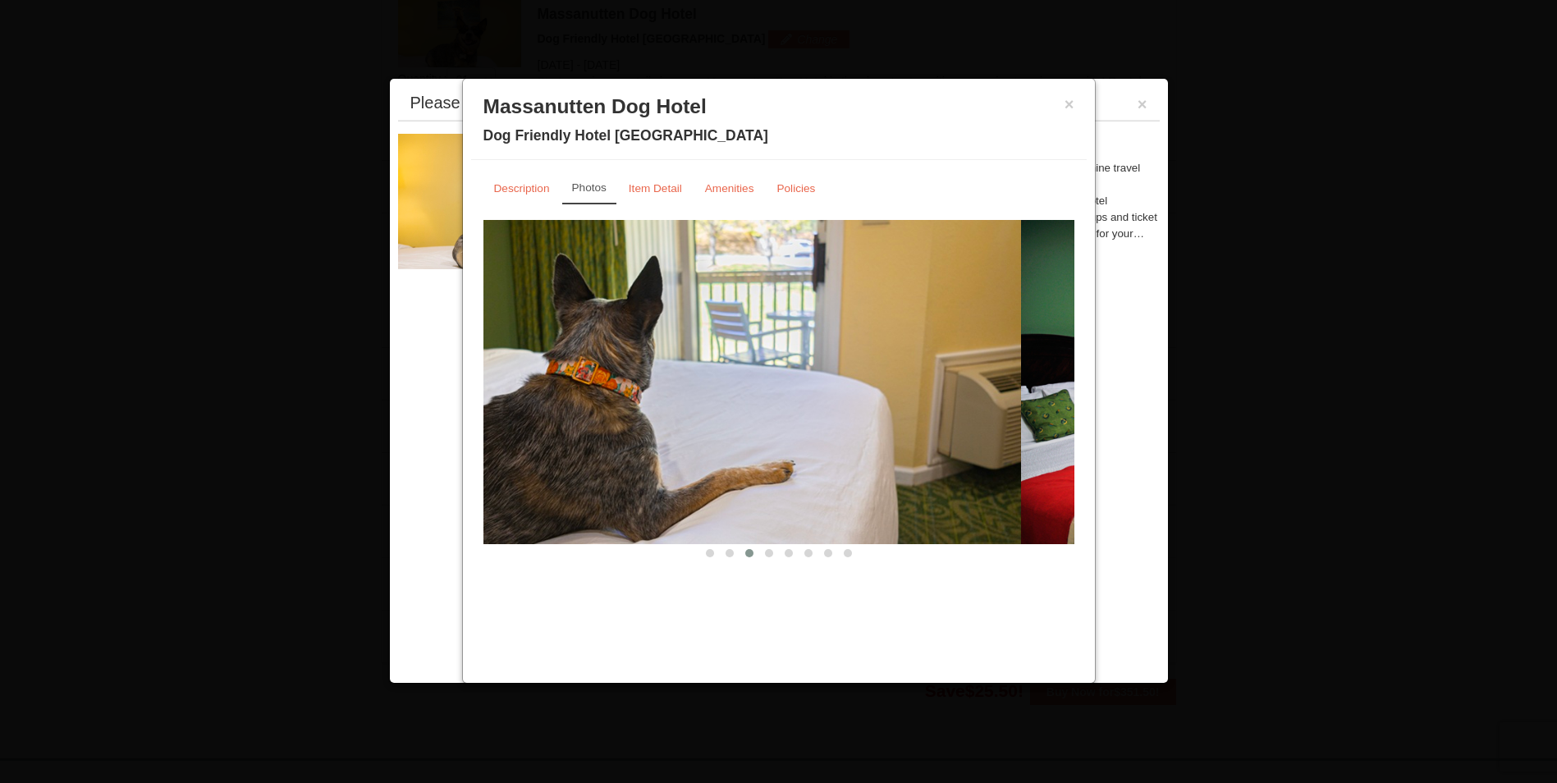
drag, startPoint x: 944, startPoint y: 383, endPoint x: 683, endPoint y: 383, distance: 260.9
click at [723, 383] on img at bounding box center [725, 381] width 591 height 323
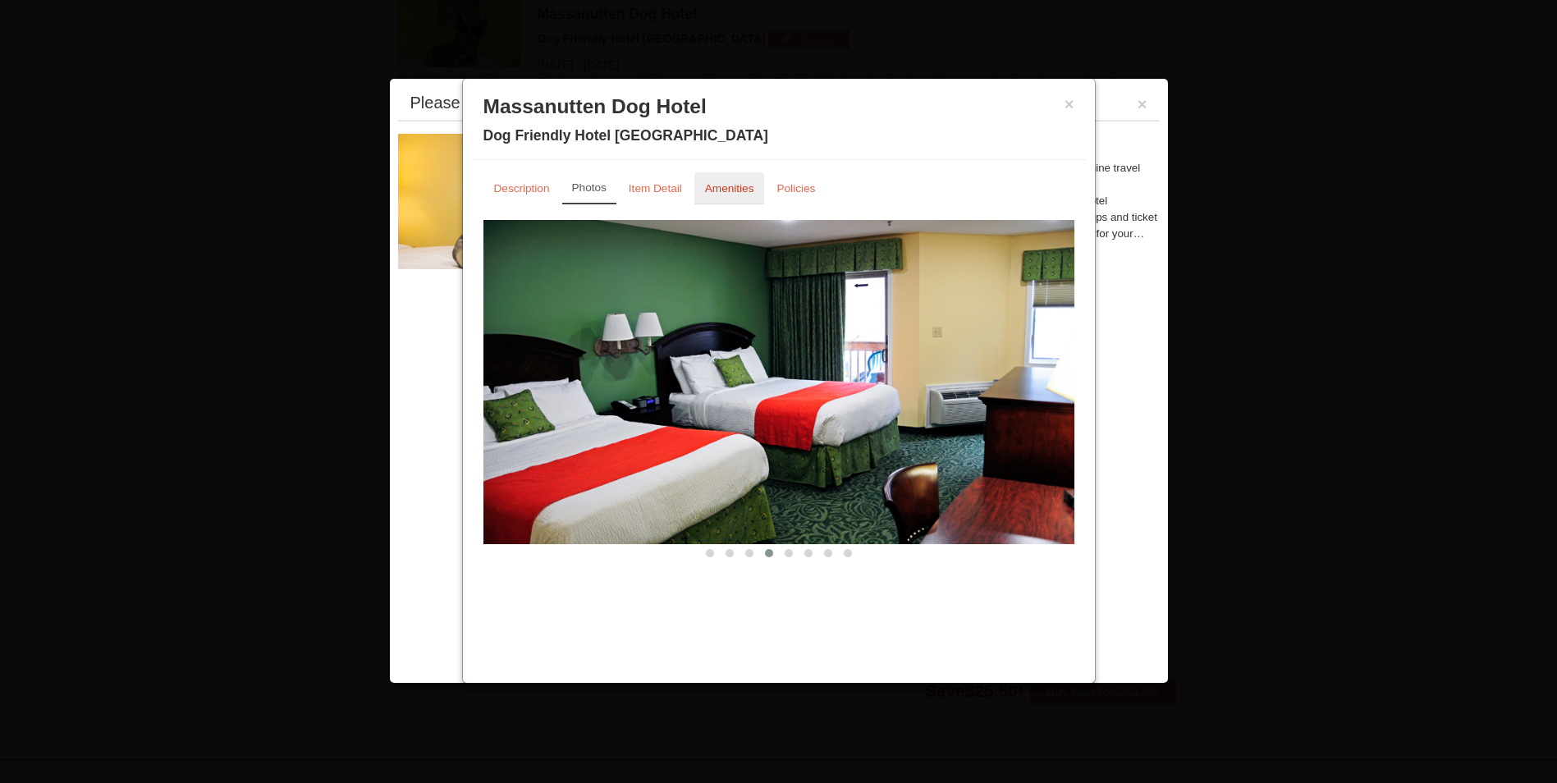
click at [734, 184] on small "Amenities" at bounding box center [729, 188] width 49 height 12
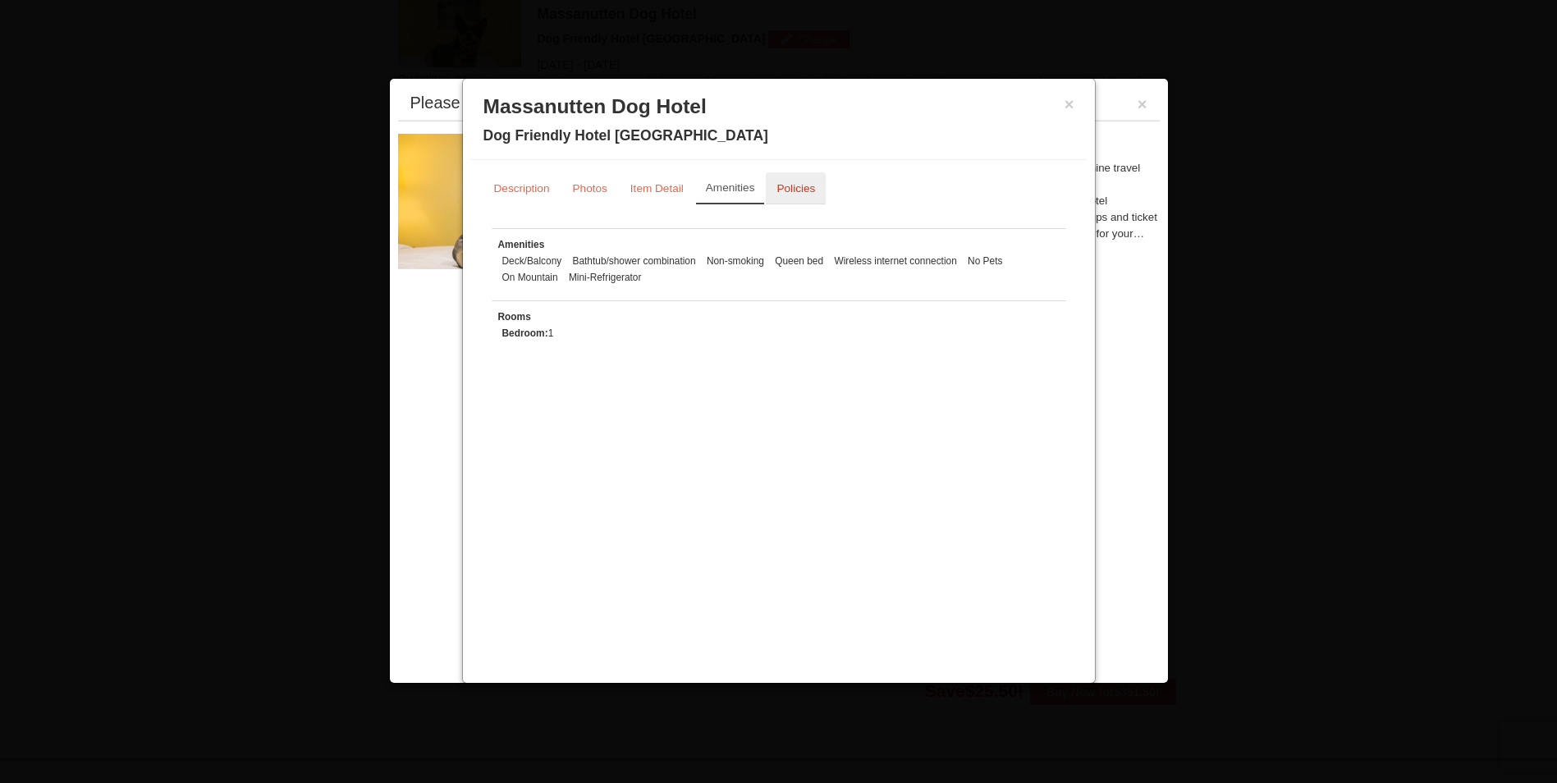
click at [809, 189] on small "Policies" at bounding box center [795, 188] width 39 height 12
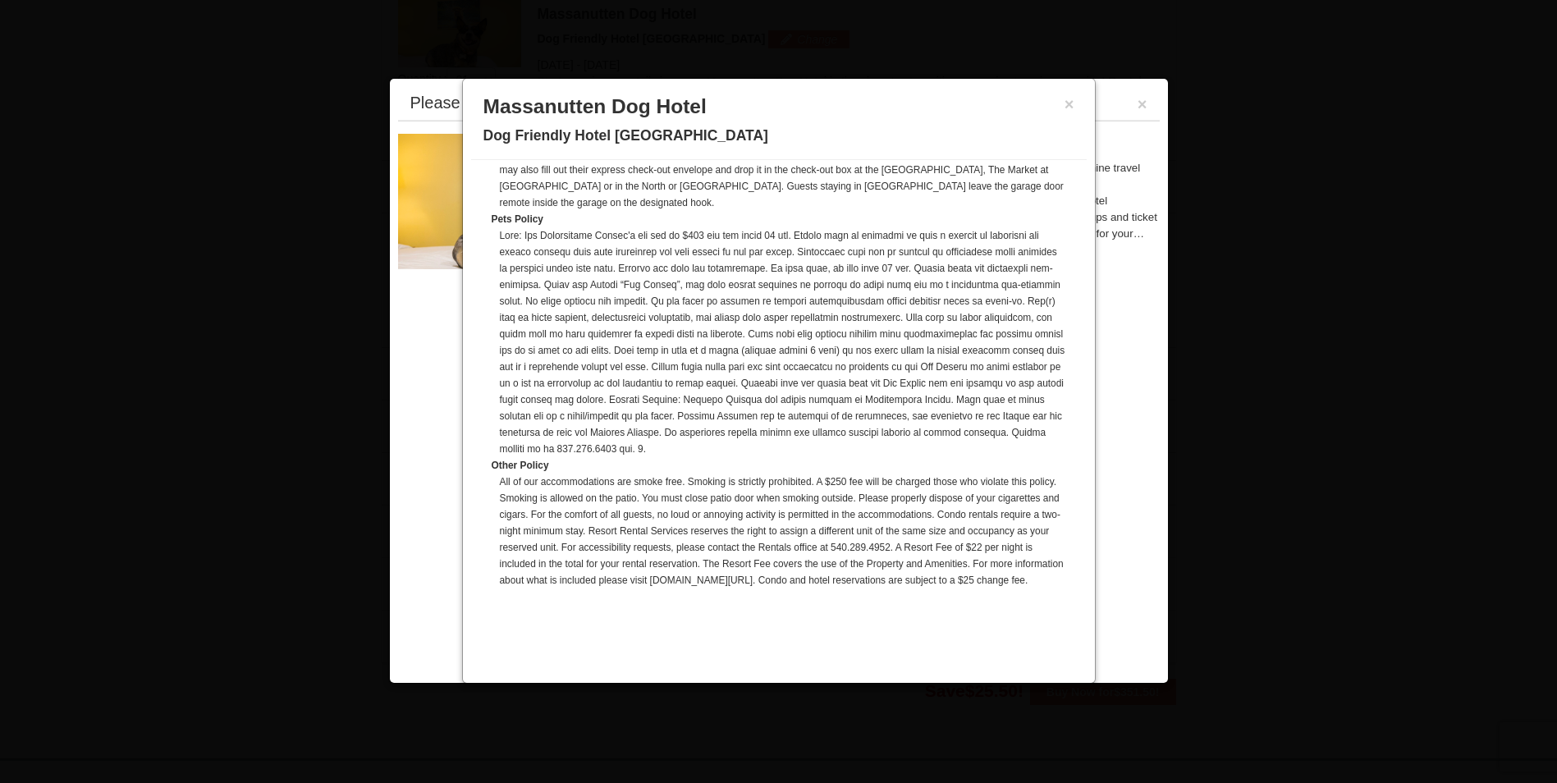
scroll to position [372, 0]
